Goal: Task Accomplishment & Management: Use online tool/utility

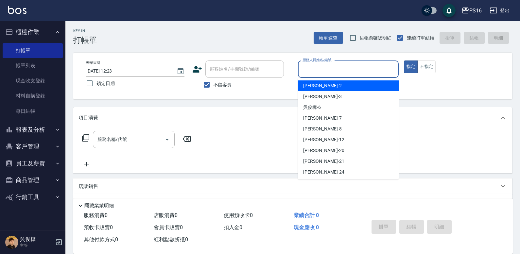
click at [331, 72] on input "服務人員姓名/編號" at bounding box center [348, 68] width 95 height 11
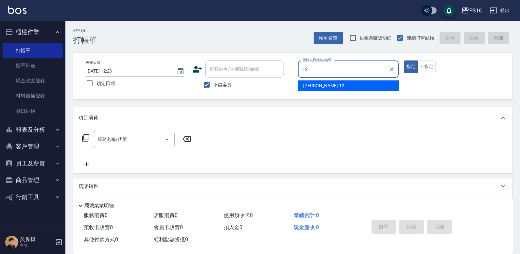
type input "[PERSON_NAME]-12"
type button "true"
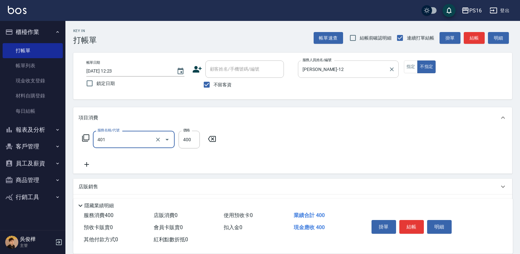
type input "剪髮(401)"
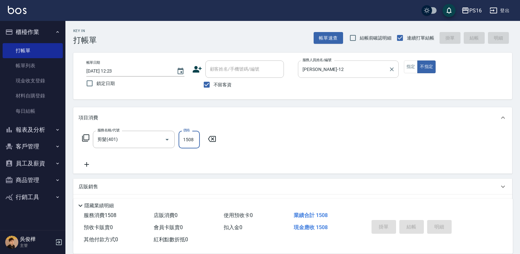
type input "1508"
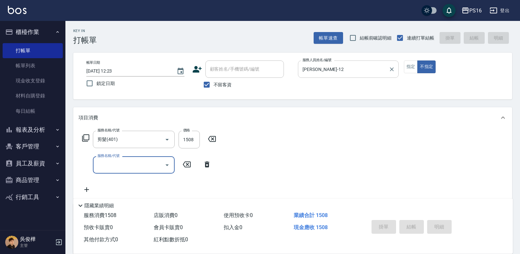
type input "[DATE] 17:01"
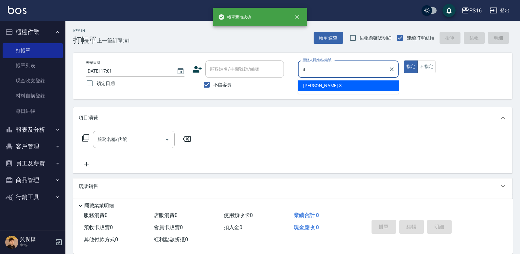
type input "[PERSON_NAME]-8"
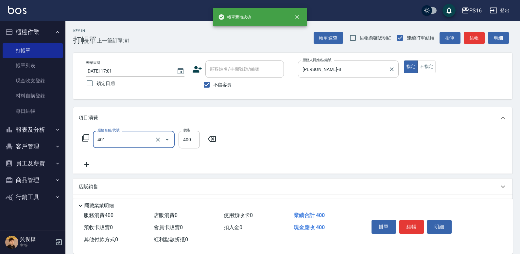
type input "剪髮(401)"
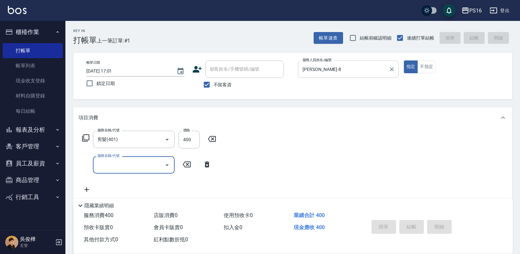
type input "[DATE] 17:02"
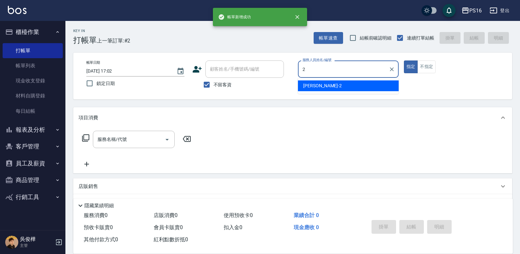
type input "[PERSON_NAME]-2"
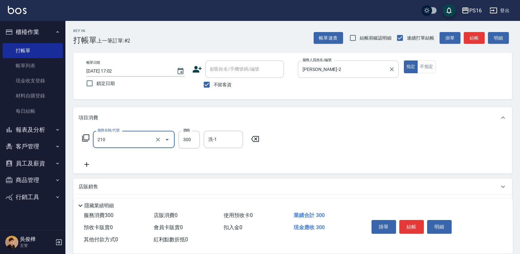
type input "[PERSON_NAME]洗髮精(210)"
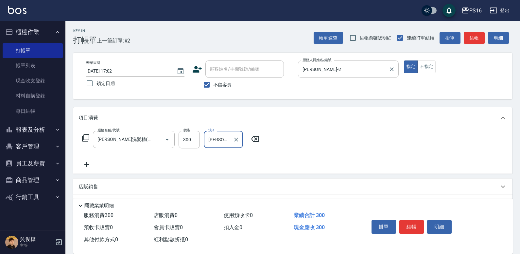
type input "[PERSON_NAME]-24"
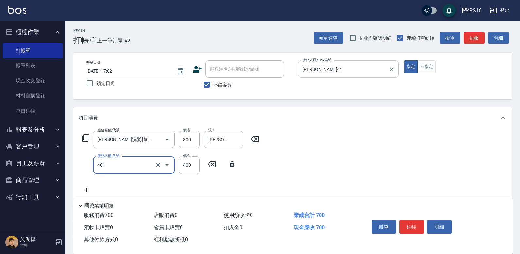
type input "剪髮(401)"
type input "300"
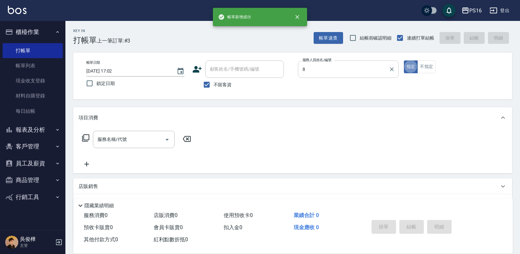
type input "[PERSON_NAME]-8"
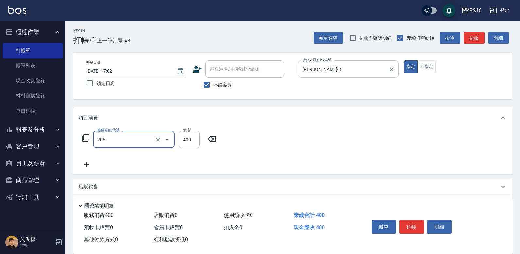
type input "健康洗(206)"
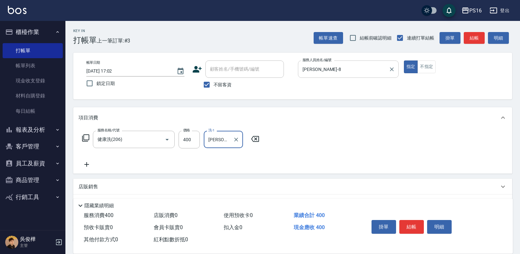
type input "[PERSON_NAME]-28"
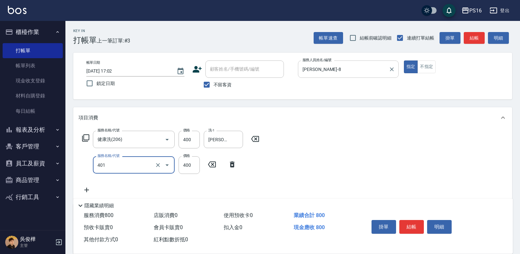
type input "剪髮(401)"
type input "200"
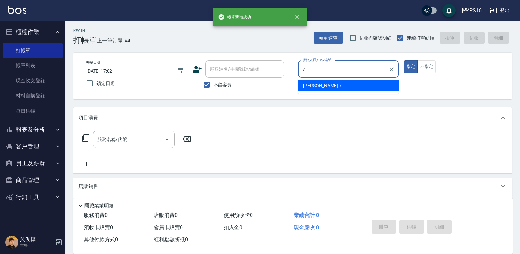
type input "[PERSON_NAME]-7"
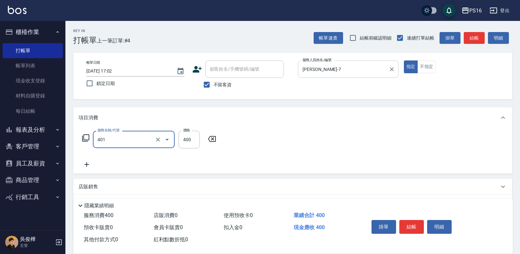
type input "剪髮(401)"
type input "200"
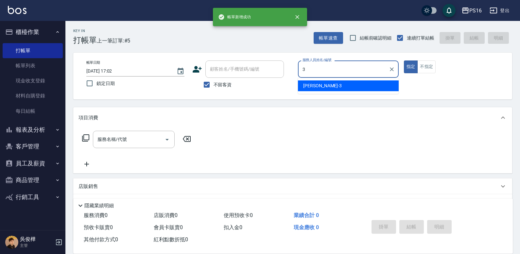
type input "[PERSON_NAME]-3"
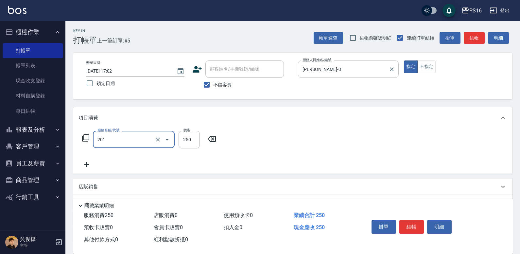
type input "洗髮(201)"
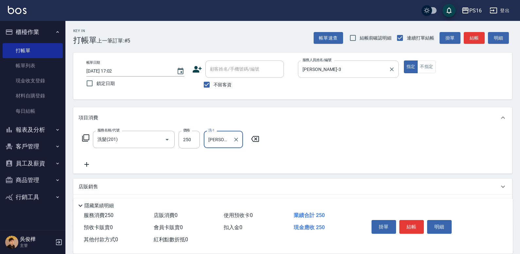
type input "[PERSON_NAME]-3"
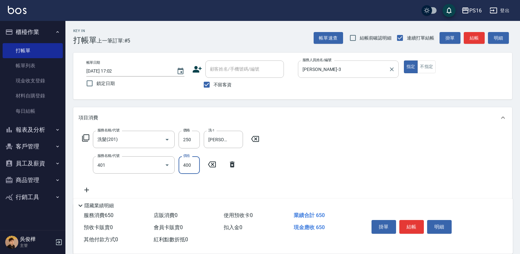
type input "剪髮(401)"
type input "200"
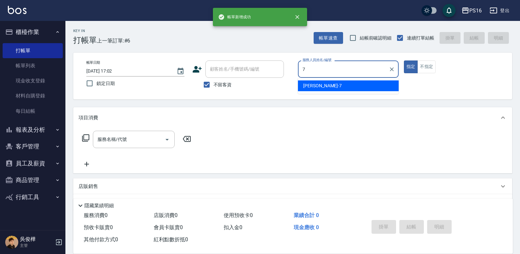
type input "[PERSON_NAME]-7"
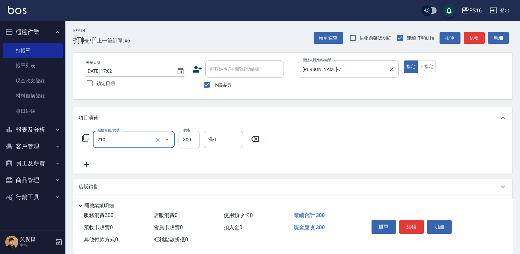
type input "[PERSON_NAME]洗髮精(210)"
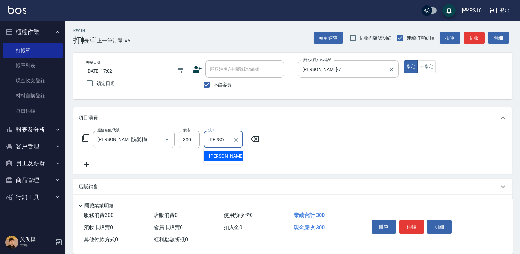
type input "[PERSON_NAME]-24"
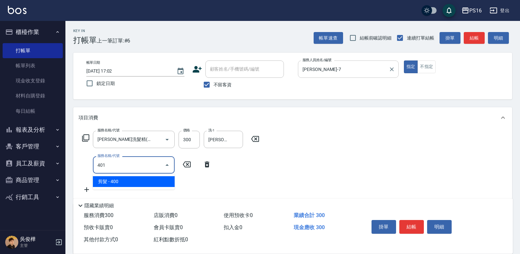
type input "剪髮(401)"
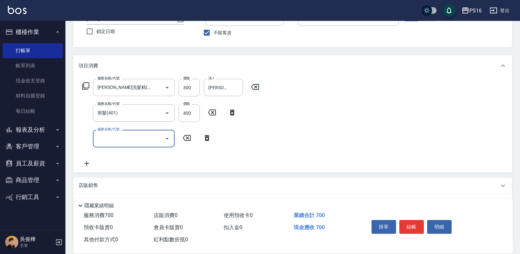
scroll to position [101, 0]
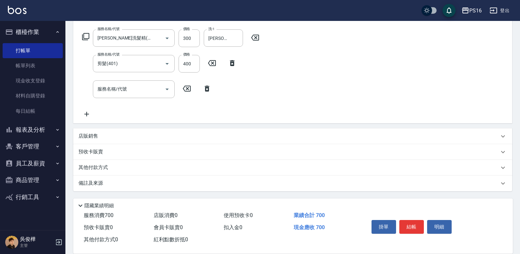
click at [122, 138] on div "店販銷售" at bounding box center [288, 136] width 420 height 7
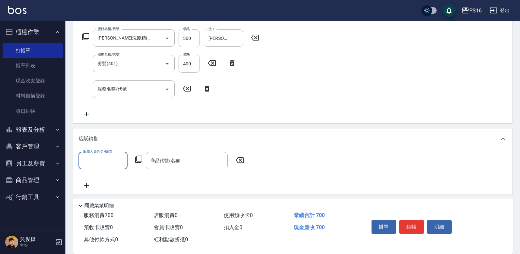
scroll to position [0, 0]
type input "[PERSON_NAME]-7"
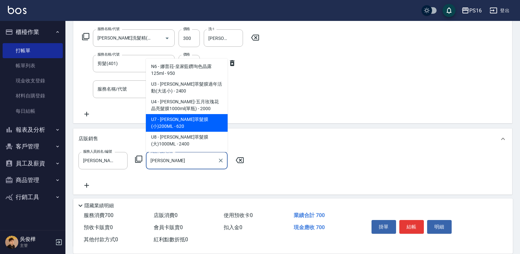
type input "[PERSON_NAME]萃髮膜(小)200ML"
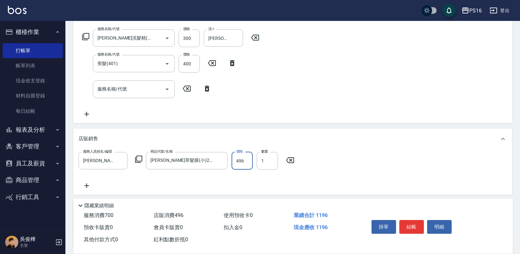
type input "496"
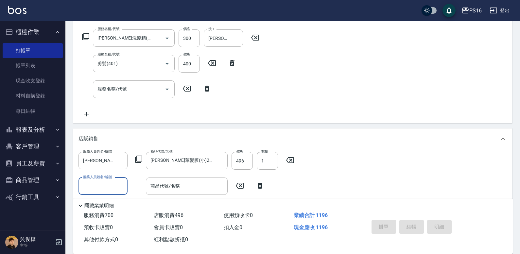
type input "[DATE] 17:03"
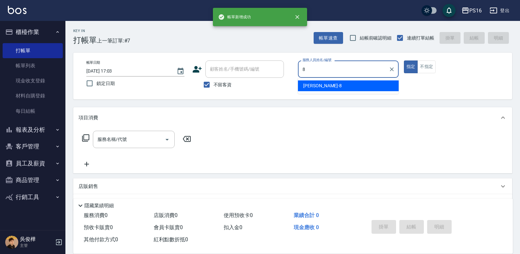
type input "[PERSON_NAME]-8"
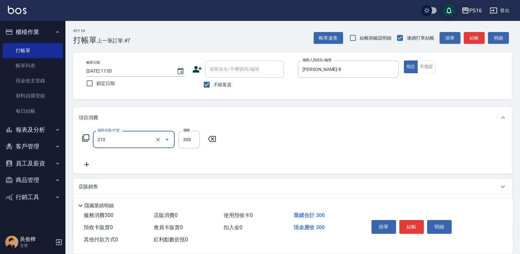
type input "[PERSON_NAME]洗髮精(210)"
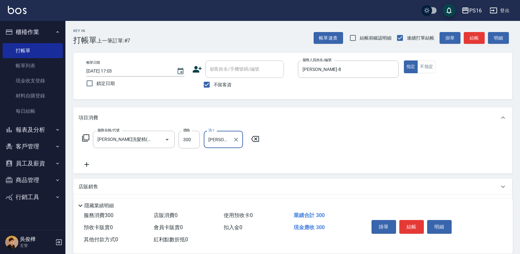
type input "[PERSON_NAME]-24"
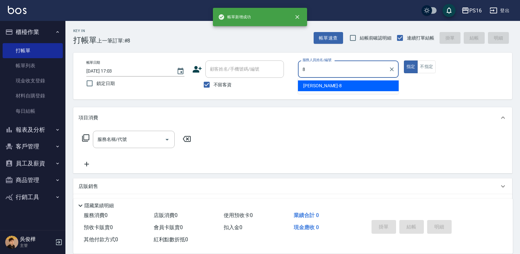
type input "[PERSON_NAME]-8"
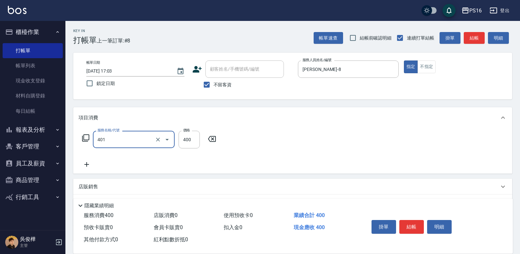
type input "剪髮(401)"
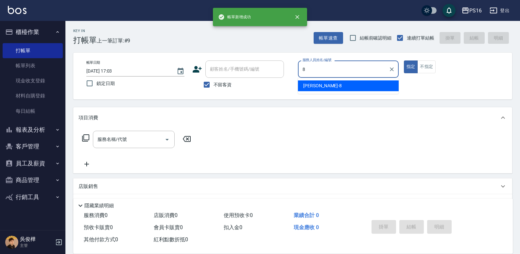
type input "[PERSON_NAME]-8"
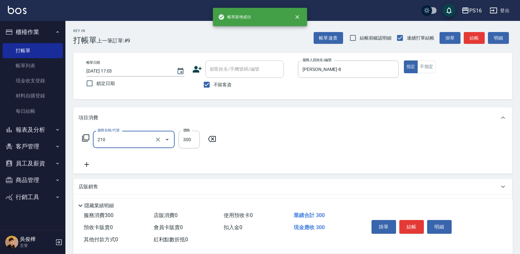
type input "[PERSON_NAME]洗髮精(210)"
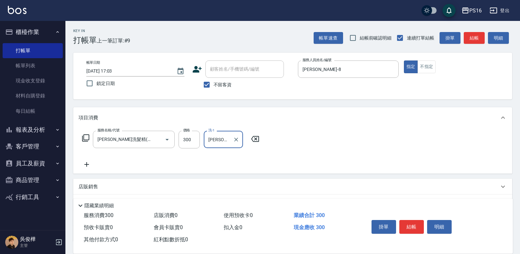
type input "[PERSON_NAME]-28"
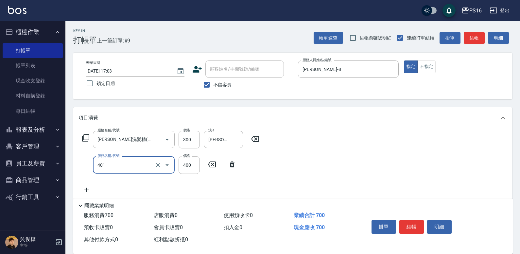
type input "剪髮(401)"
type input "300"
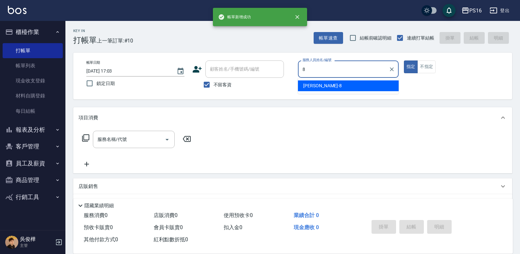
type input "[PERSON_NAME]-8"
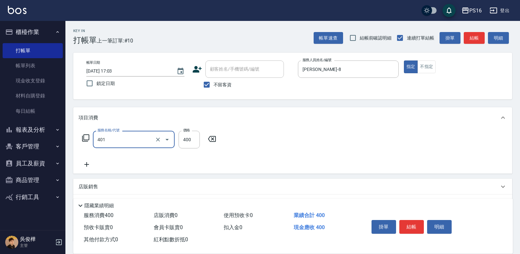
type input "剪髮(401)"
type input "300"
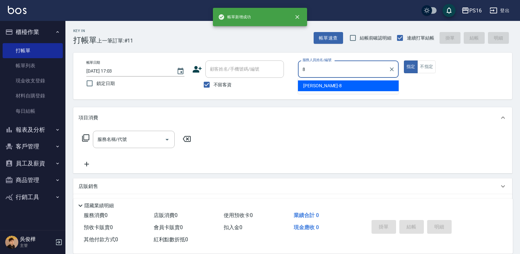
type input "[PERSON_NAME]-8"
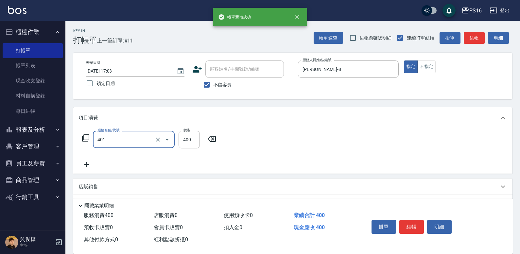
type input "剪髮(401)"
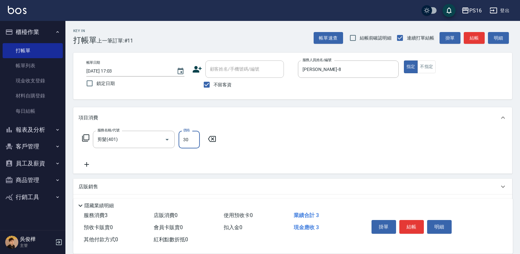
type input "300"
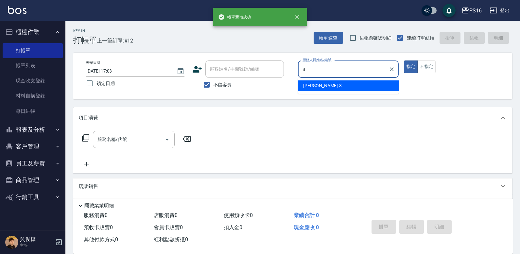
type input "[PERSON_NAME]-8"
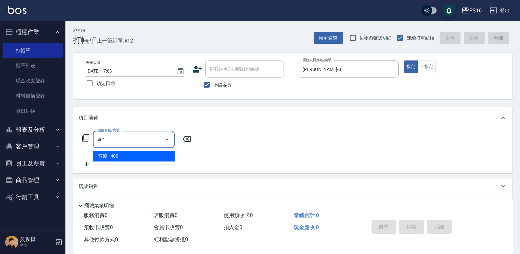
type input "剪髮(401)"
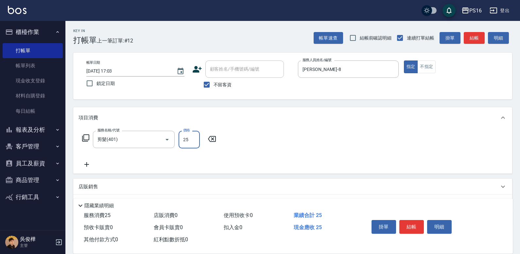
type input "250"
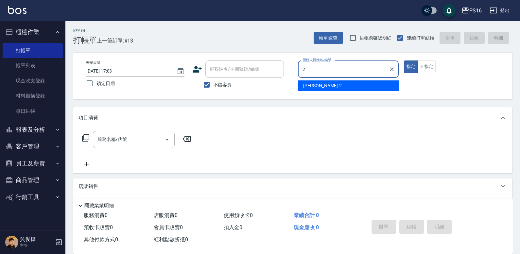
type input "[PERSON_NAME]-2"
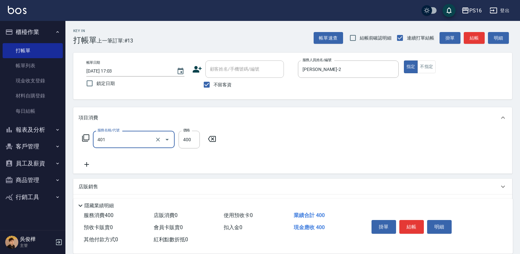
type input "剪髮(401)"
type input "300"
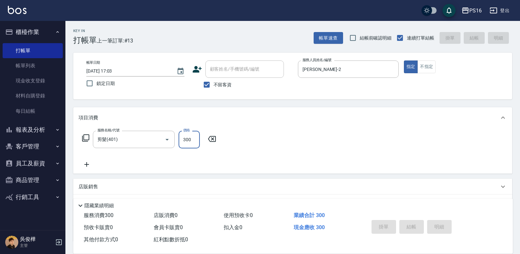
type input "[DATE] 17:04"
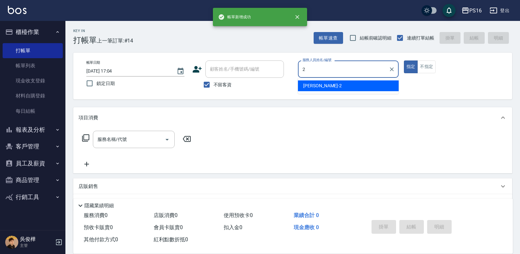
type input "[PERSON_NAME]-2"
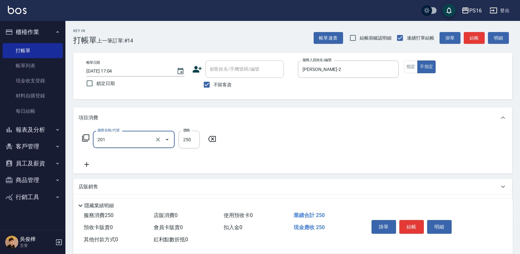
type input "洗髮(201)"
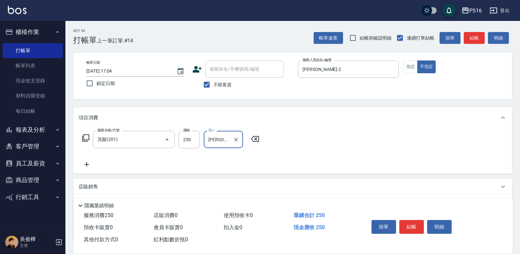
type input "[PERSON_NAME]-21"
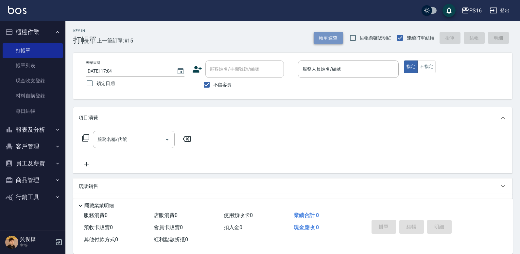
click at [334, 37] on button "帳單速查" at bounding box center [328, 38] width 29 height 12
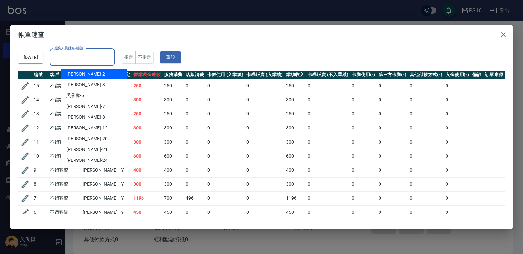
click at [98, 57] on input "服務人員姓名/編號" at bounding box center [83, 57] width 60 height 11
click at [507, 33] on icon "button" at bounding box center [504, 35] width 8 height 8
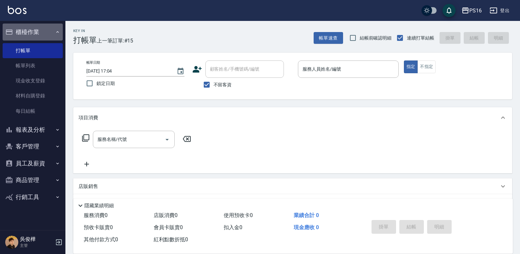
click at [50, 32] on button "櫃檯作業" at bounding box center [33, 32] width 60 height 17
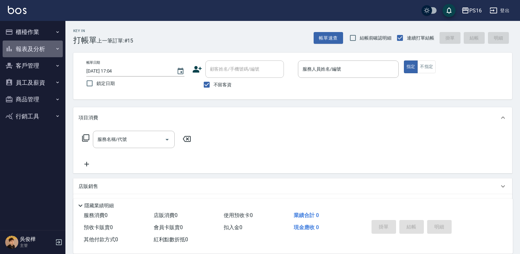
click at [57, 51] on icon "button" at bounding box center [57, 48] width 5 height 5
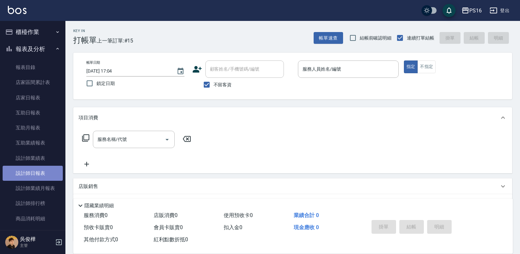
click at [33, 166] on link "設計師日報表" at bounding box center [33, 173] width 60 height 15
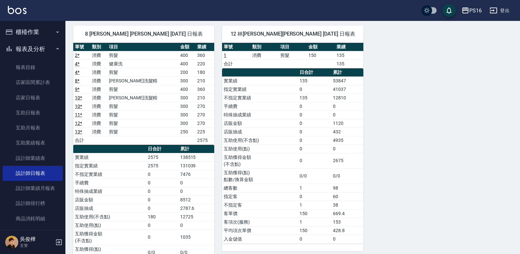
scroll to position [300, 0]
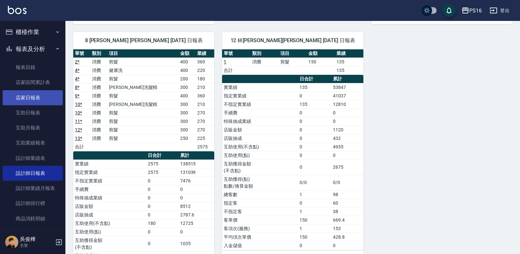
drag, startPoint x: 39, startPoint y: 97, endPoint x: 44, endPoint y: 97, distance: 4.9
click at [39, 97] on link "店家日報表" at bounding box center [33, 97] width 60 height 15
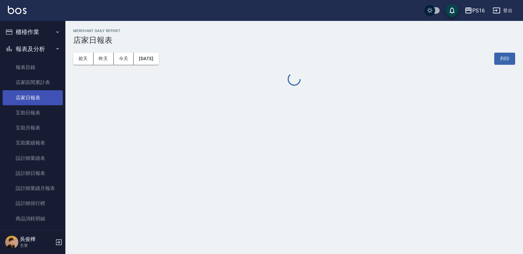
click at [36, 94] on link "店家日報表" at bounding box center [33, 97] width 60 height 15
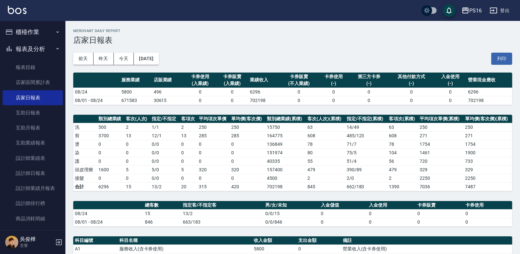
click at [47, 50] on button "報表及分析" at bounding box center [33, 49] width 60 height 17
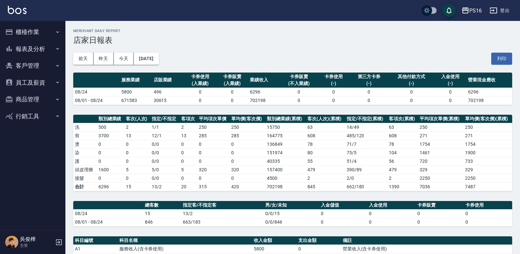
click at [50, 35] on button "櫃檯作業" at bounding box center [33, 32] width 60 height 17
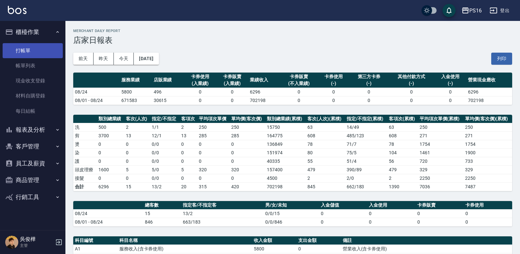
click at [47, 48] on link "打帳單" at bounding box center [33, 50] width 60 height 15
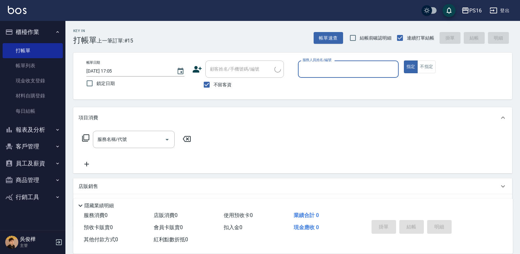
click at [53, 37] on button "櫃檯作業" at bounding box center [33, 32] width 60 height 17
